Goal: Find specific fact: Find specific fact

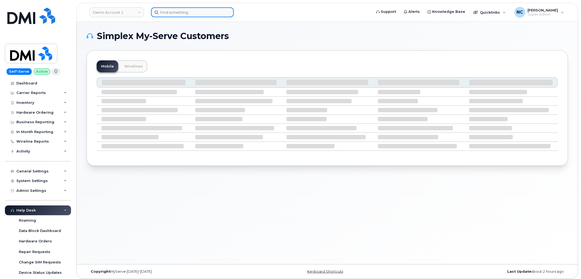
click at [216, 9] on input at bounding box center [192, 12] width 83 height 10
paste input "[PHONE_NUMBER]"
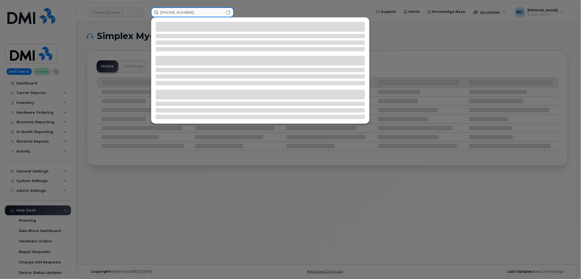
type input "[PHONE_NUMBER]"
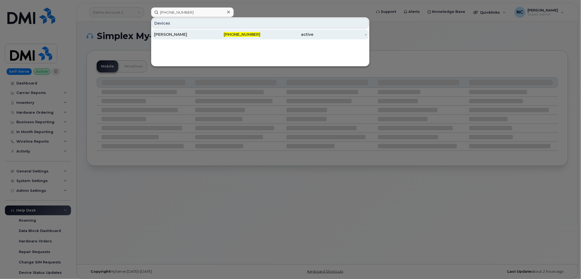
click at [192, 33] on div "[PERSON_NAME]" at bounding box center [180, 34] width 53 height 5
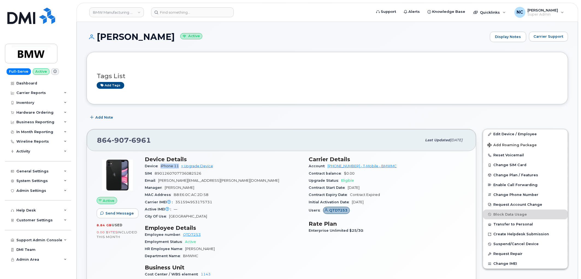
drag, startPoint x: 161, startPoint y: 168, endPoint x: 178, endPoint y: 165, distance: 17.4
click at [178, 165] on span "iPhone 11" at bounding box center [170, 166] width 18 height 4
copy span "iPhone 11"
drag, startPoint x: 217, startPoint y: 204, endPoint x: 175, endPoint y: 203, distance: 42.3
click at [175, 203] on div "Carrier IMEI Carrier IMEI is reported during the last billing cycle or change o…" at bounding box center [224, 202] width 158 height 7
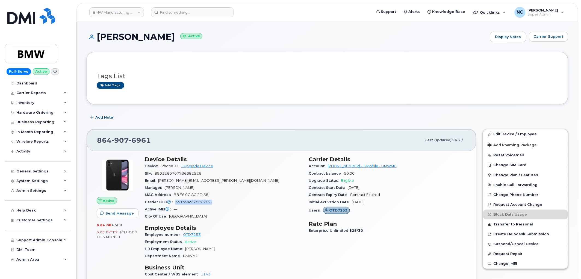
copy span "351594953175731"
